Goal: Task Accomplishment & Management: Complete application form

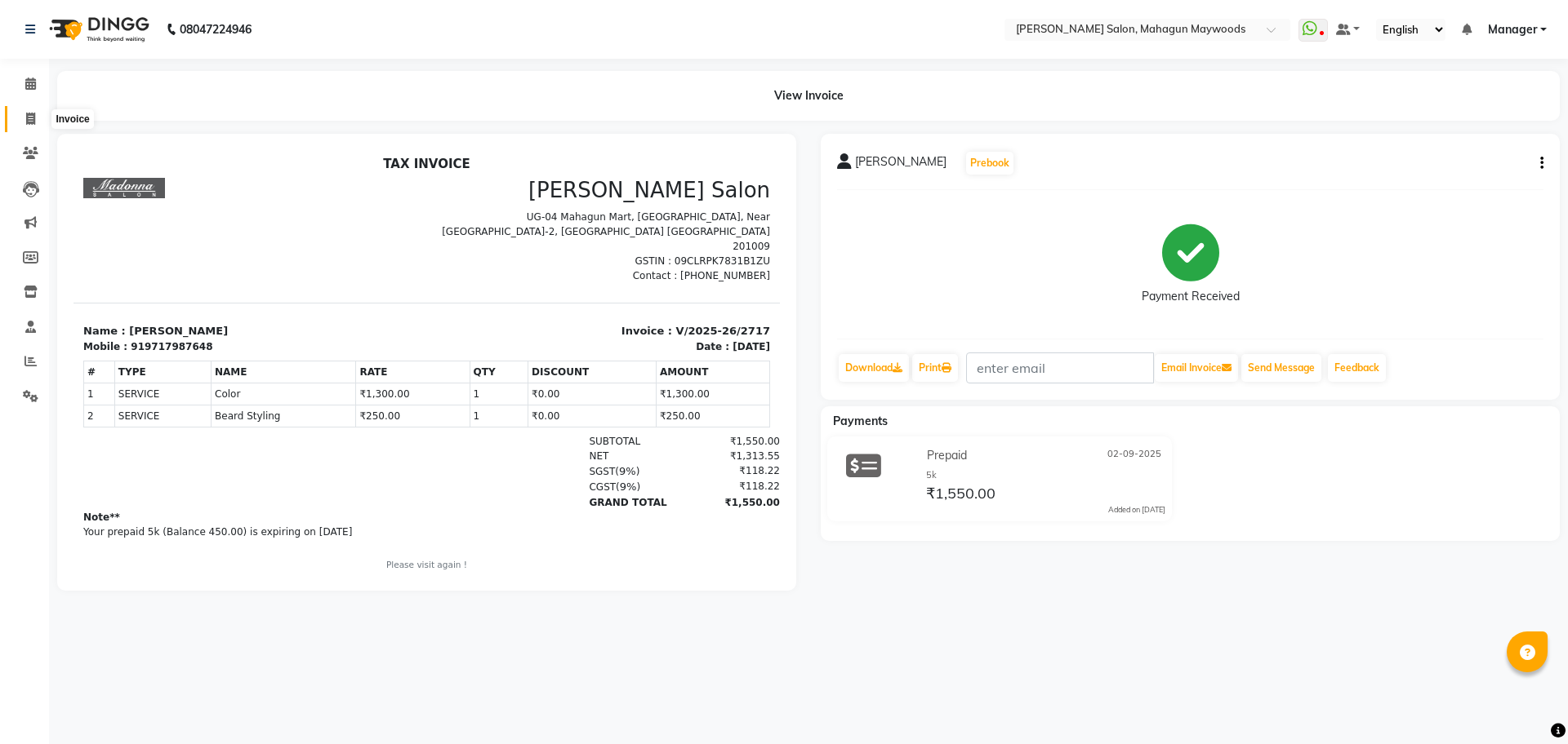
click at [31, 126] on span at bounding box center [30, 120] width 28 height 19
select select "service"
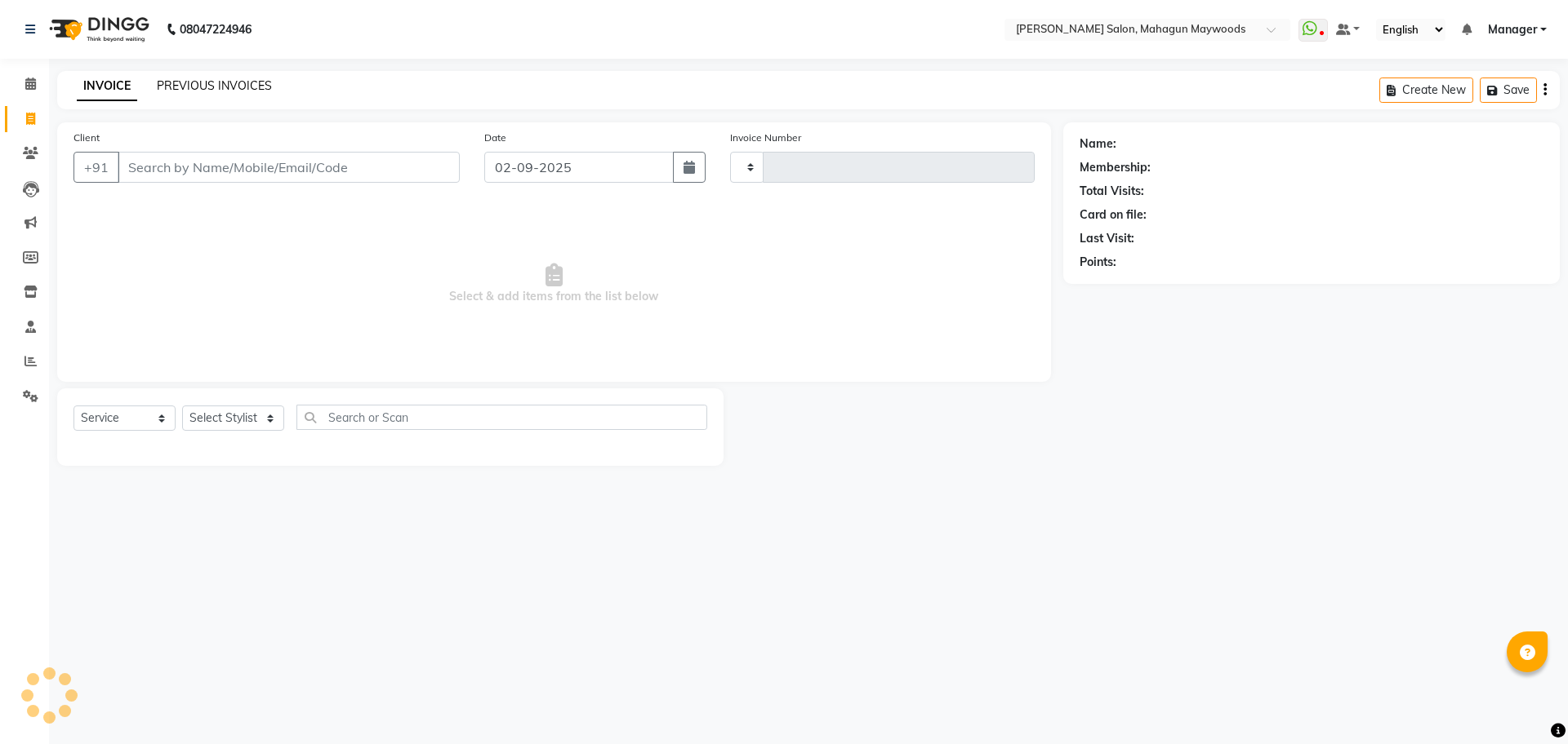
type input "2718"
click at [218, 85] on link "PREVIOUS INVOICES" at bounding box center [214, 85] width 115 height 15
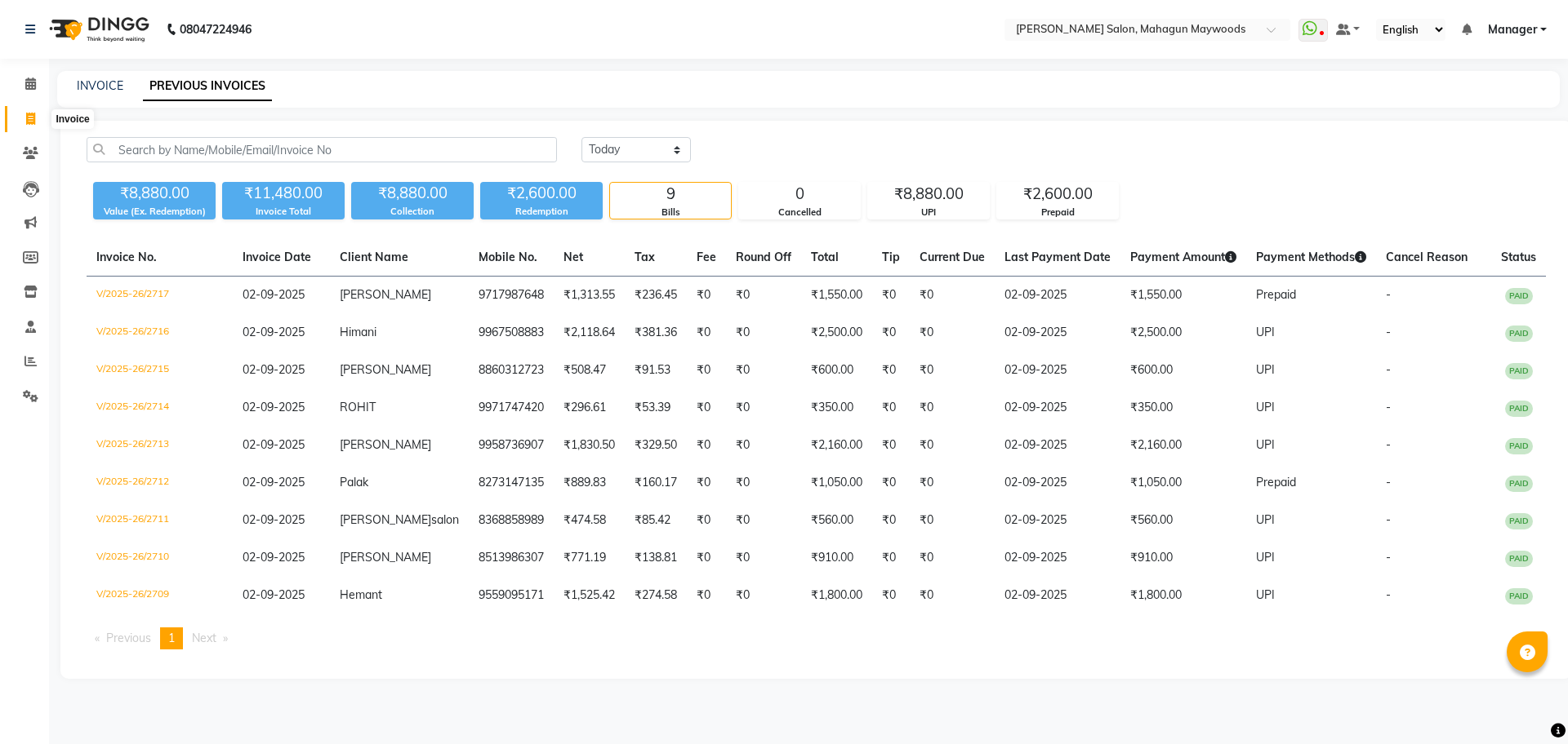
click at [28, 117] on icon at bounding box center [30, 119] width 9 height 12
select select "service"
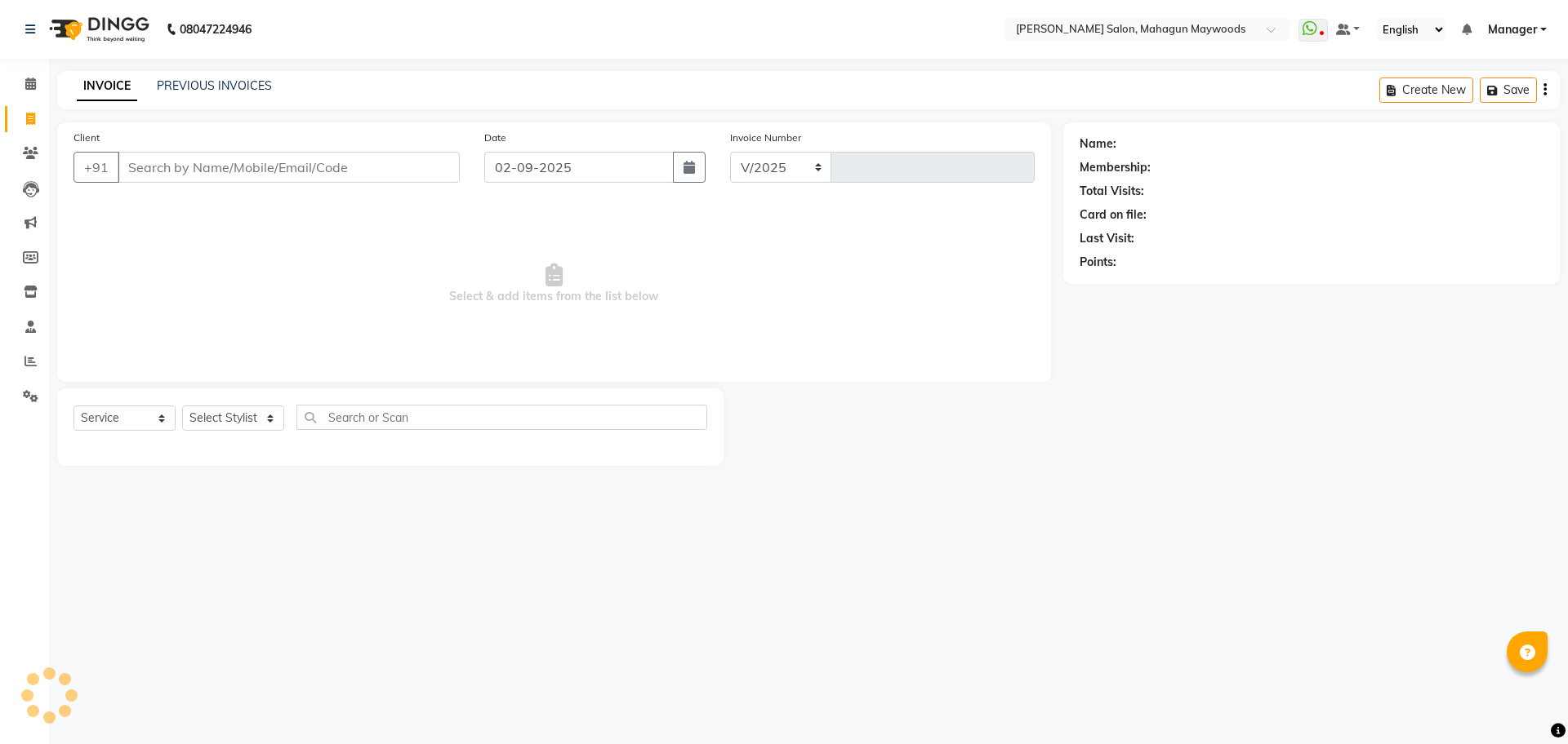
select select "6425"
type input "2718"
click at [160, 172] on input "Client" at bounding box center [288, 167] width 342 height 31
click at [281, 167] on input "9899932582" at bounding box center [247, 167] width 259 height 31
type input "9899932582"
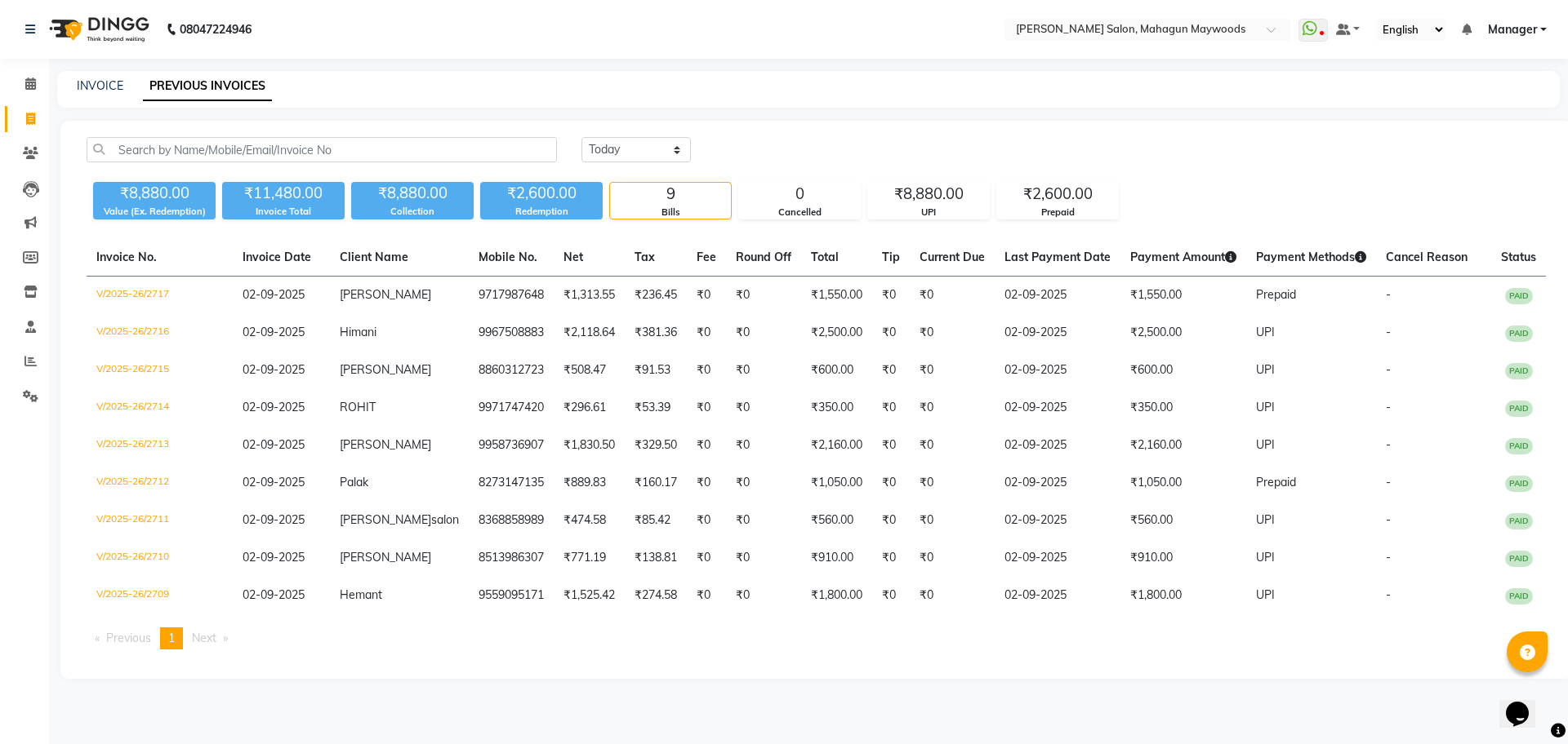
click at [1256, 83] on div "INVOICE PREVIOUS INVOICES" at bounding box center [798, 86] width 1483 height 17
click at [1095, 644] on ul "Previous page 1 / 1 You're on page 1 Next page" at bounding box center [816, 639] width 1459 height 22
